Goal: Task Accomplishment & Management: Use online tool/utility

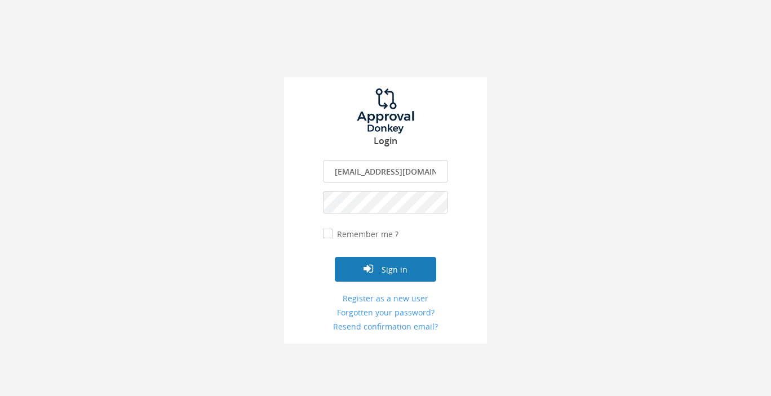
click at [391, 265] on button "Sign in" at bounding box center [385, 269] width 101 height 25
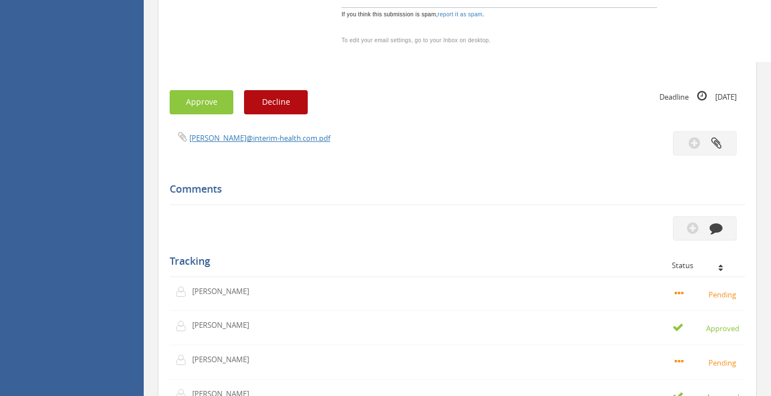
scroll to position [1190, 0]
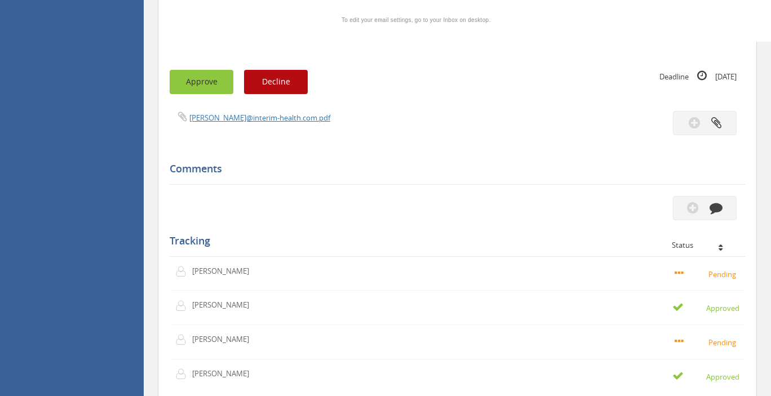
click at [197, 70] on button "Approve" at bounding box center [202, 82] width 64 height 24
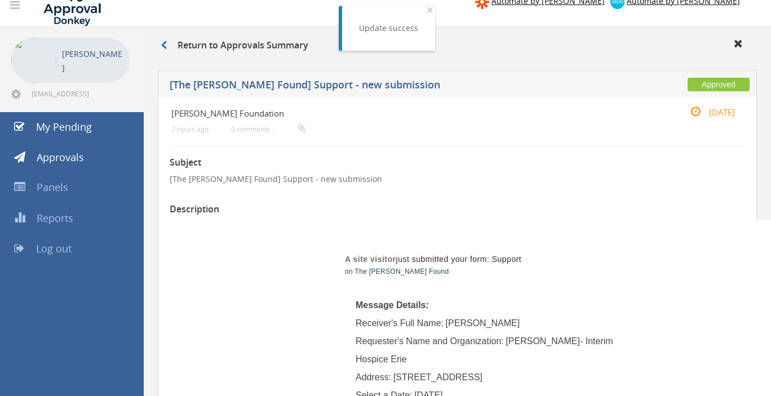
scroll to position [0, 0]
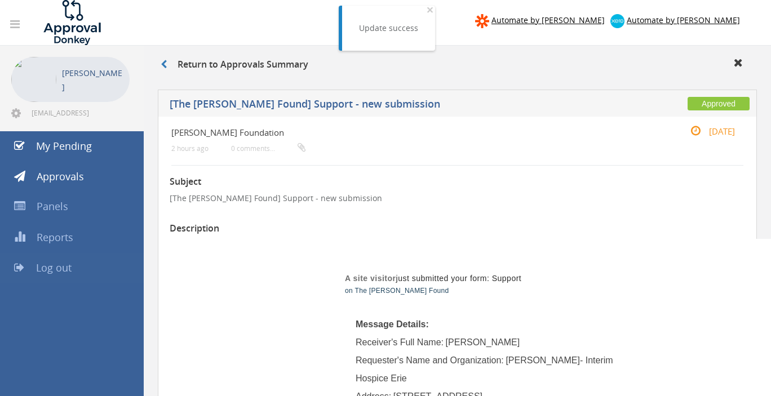
click at [57, 269] on span "Log out" at bounding box center [53, 268] width 35 height 14
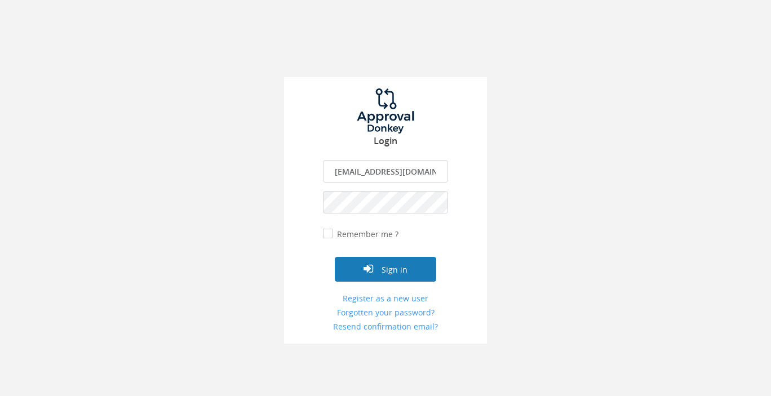
click at [406, 268] on button "Sign in" at bounding box center [385, 269] width 101 height 25
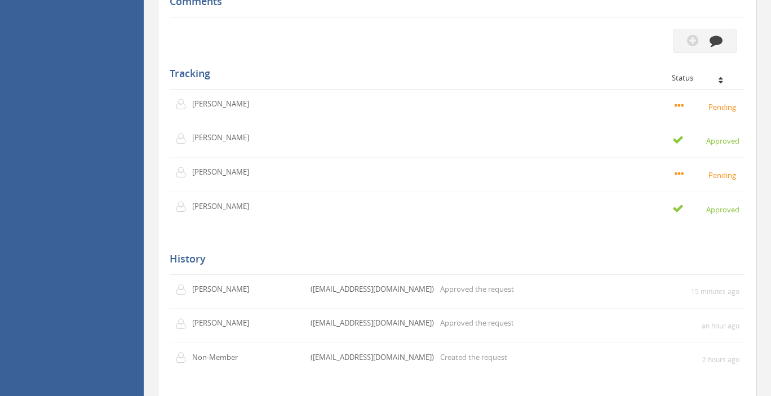
scroll to position [893, 0]
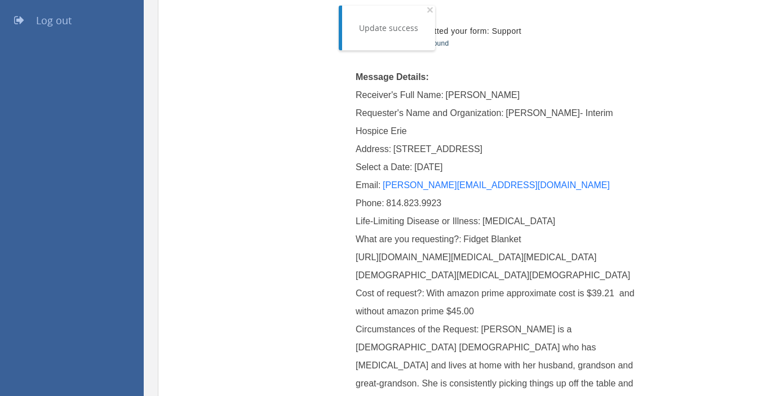
scroll to position [178, 0]
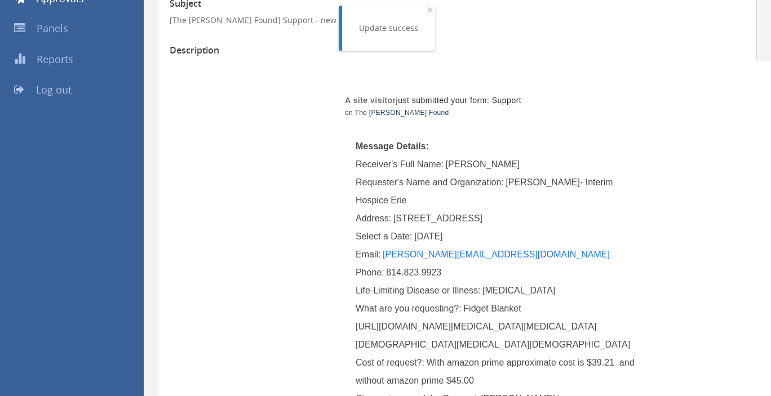
click at [65, 89] on span "Log out" at bounding box center [53, 90] width 35 height 14
